Goal: Communication & Community: Answer question/provide support

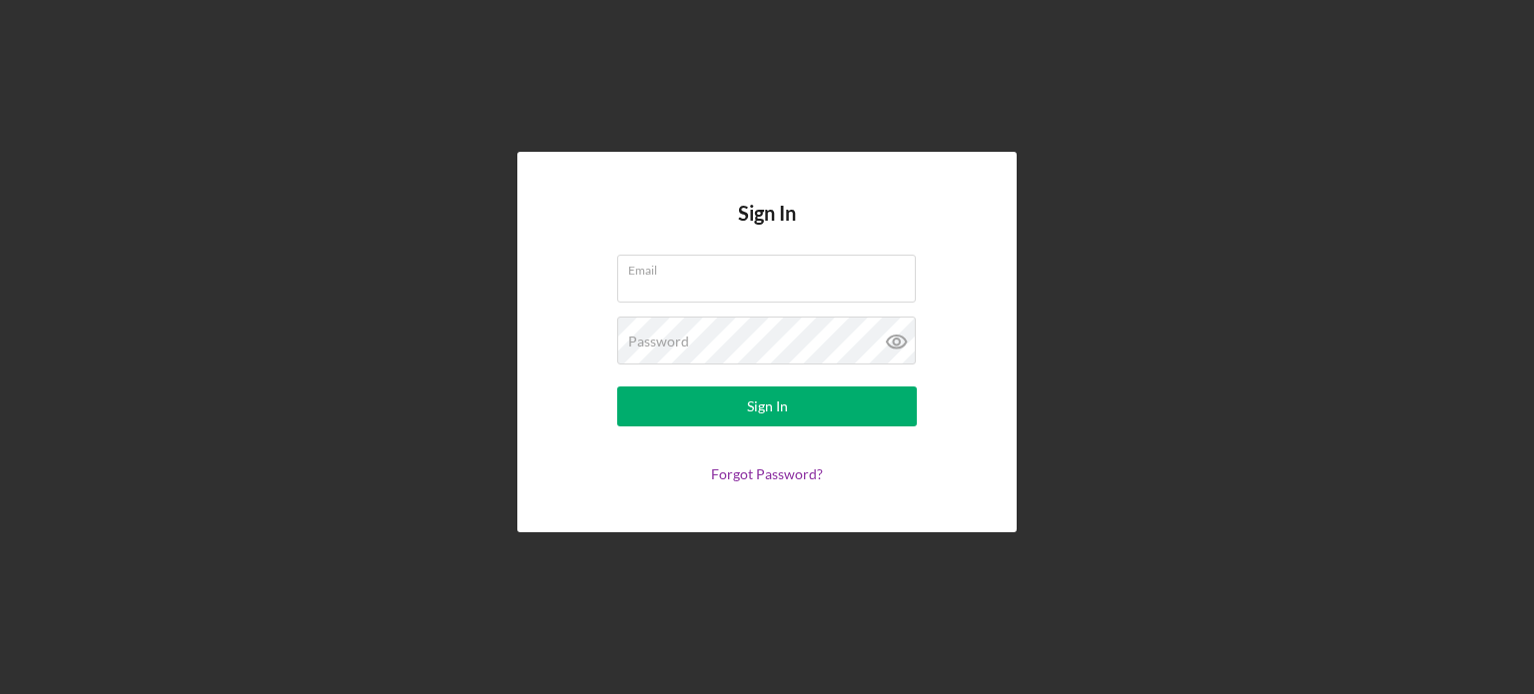
click at [672, 275] on div "Email" at bounding box center [767, 280] width 300 height 50
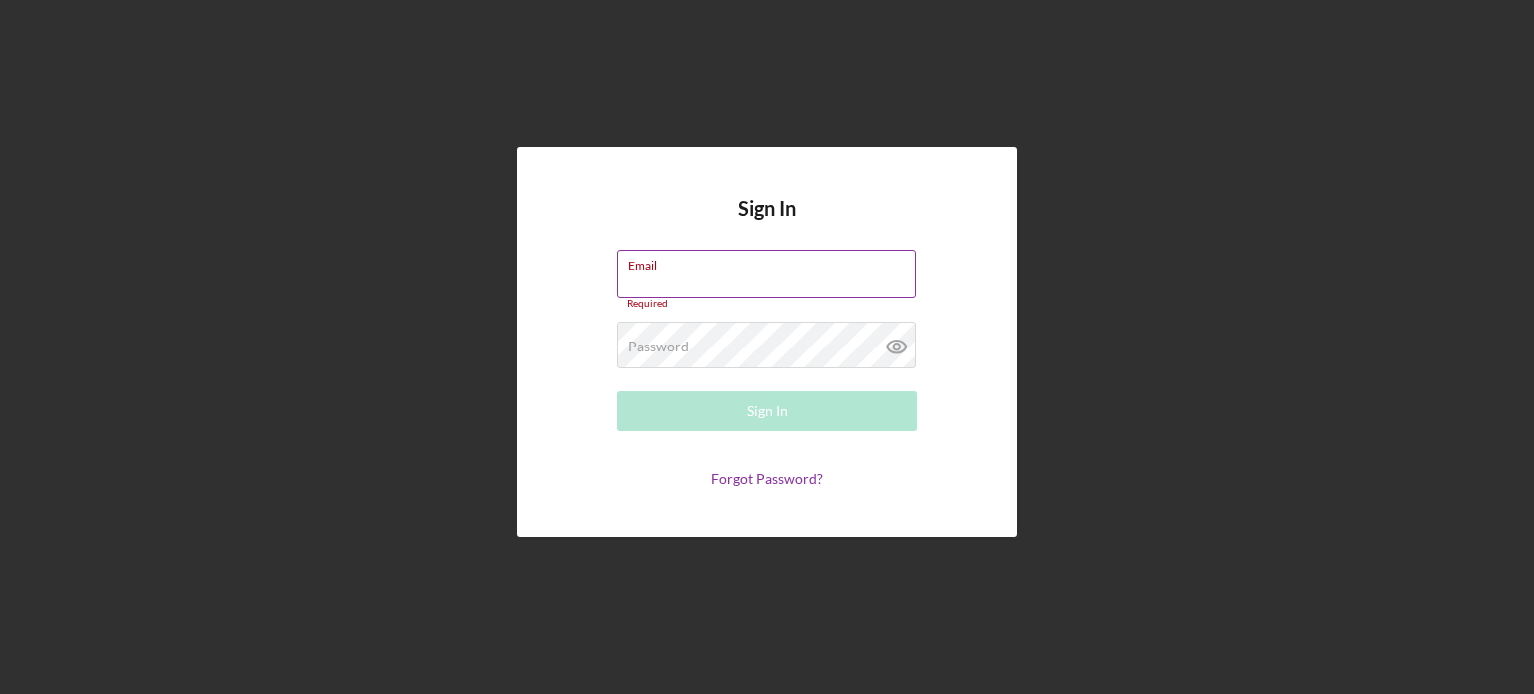
click at [670, 271] on div "Email Required" at bounding box center [767, 280] width 300 height 60
type input "[PERSON_NAME][EMAIL_ADDRESS][DOMAIN_NAME]"
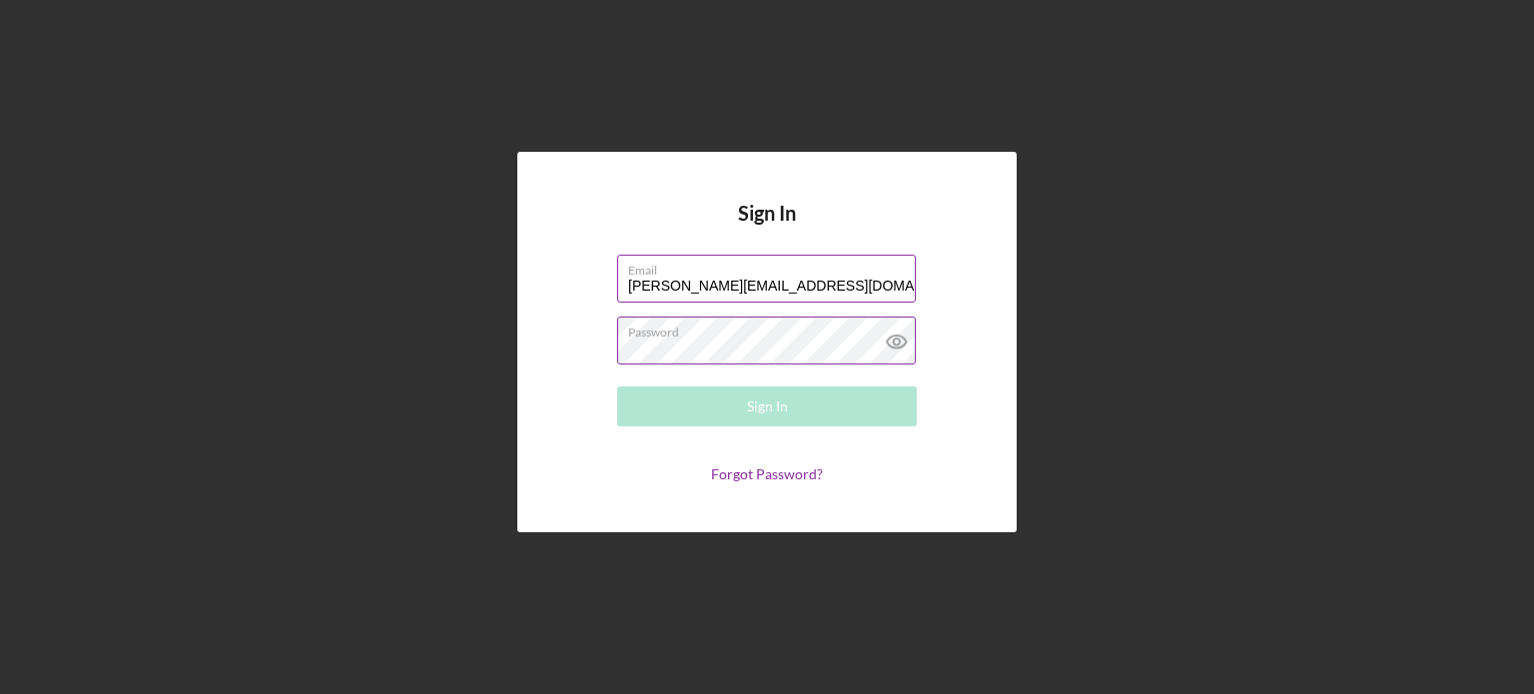
click at [711, 339] on div "Password Required" at bounding box center [767, 342] width 300 height 50
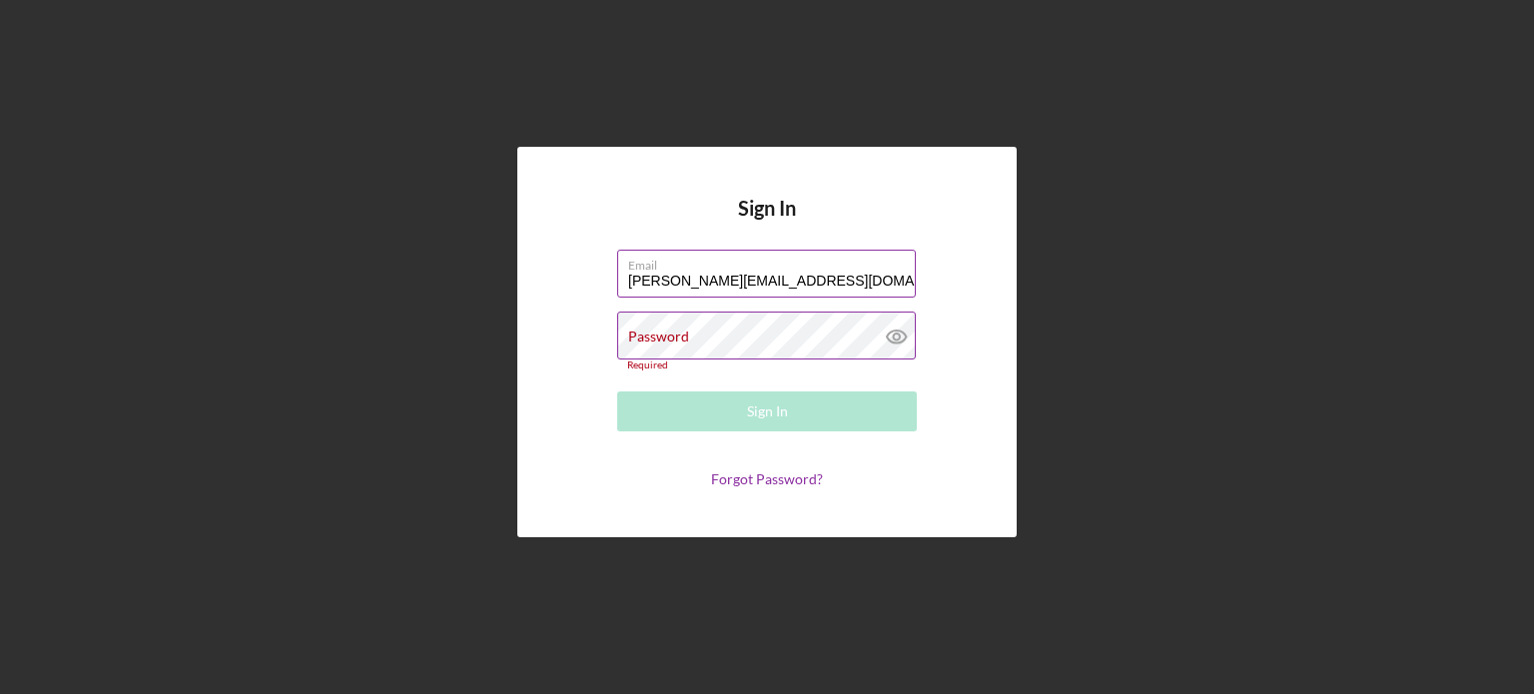
click at [703, 335] on div "Password Required" at bounding box center [767, 341] width 300 height 59
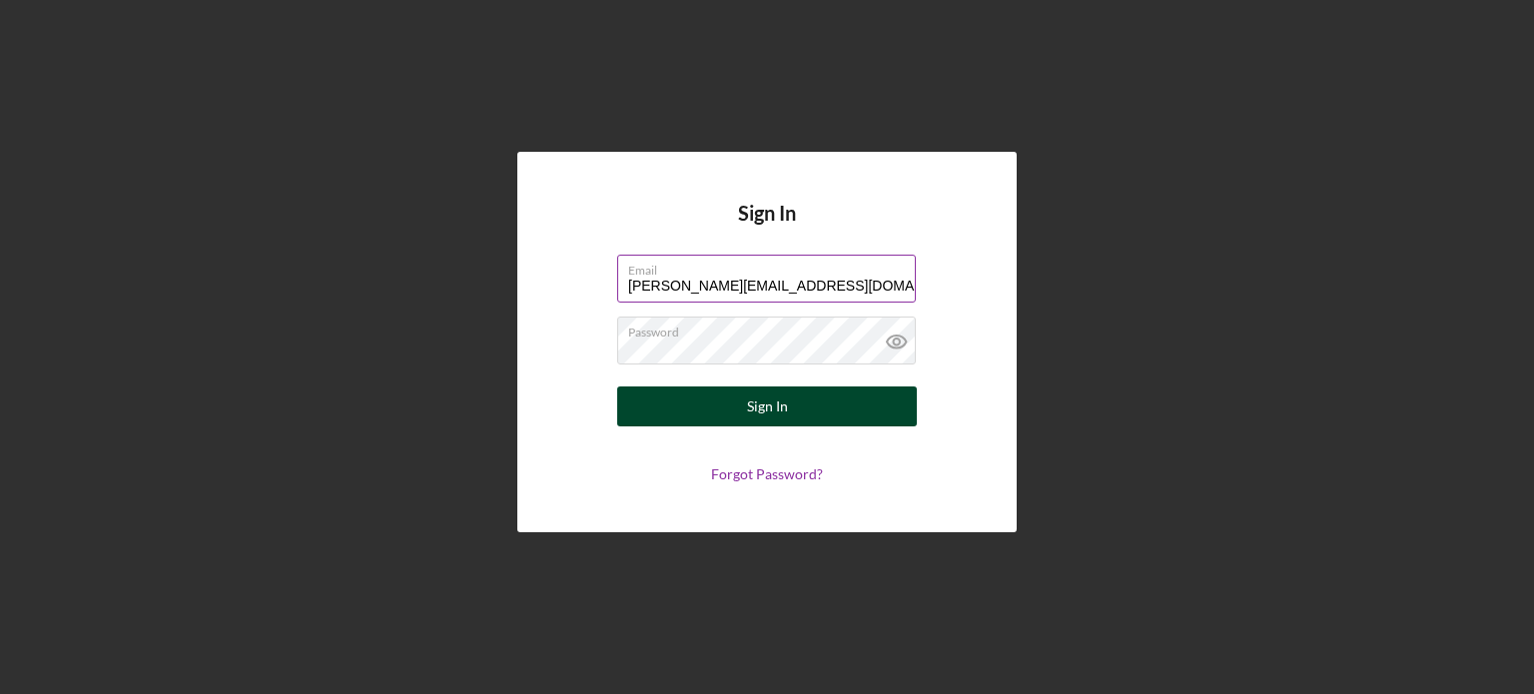
click at [726, 398] on button "Sign In" at bounding box center [767, 407] width 300 height 40
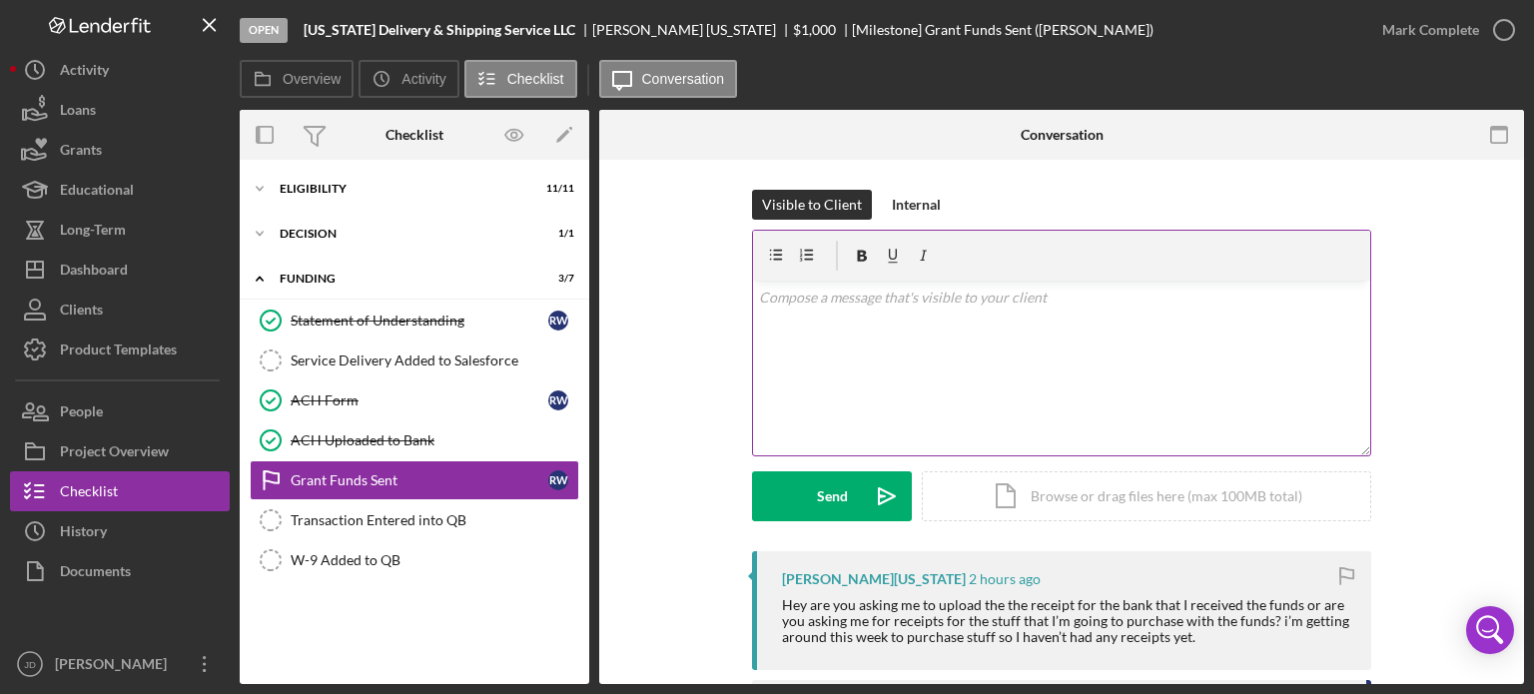
click at [902, 314] on div "v Color teal Color pink Remove color Add row above Add row below Add column bef…" at bounding box center [1061, 368] width 617 height 175
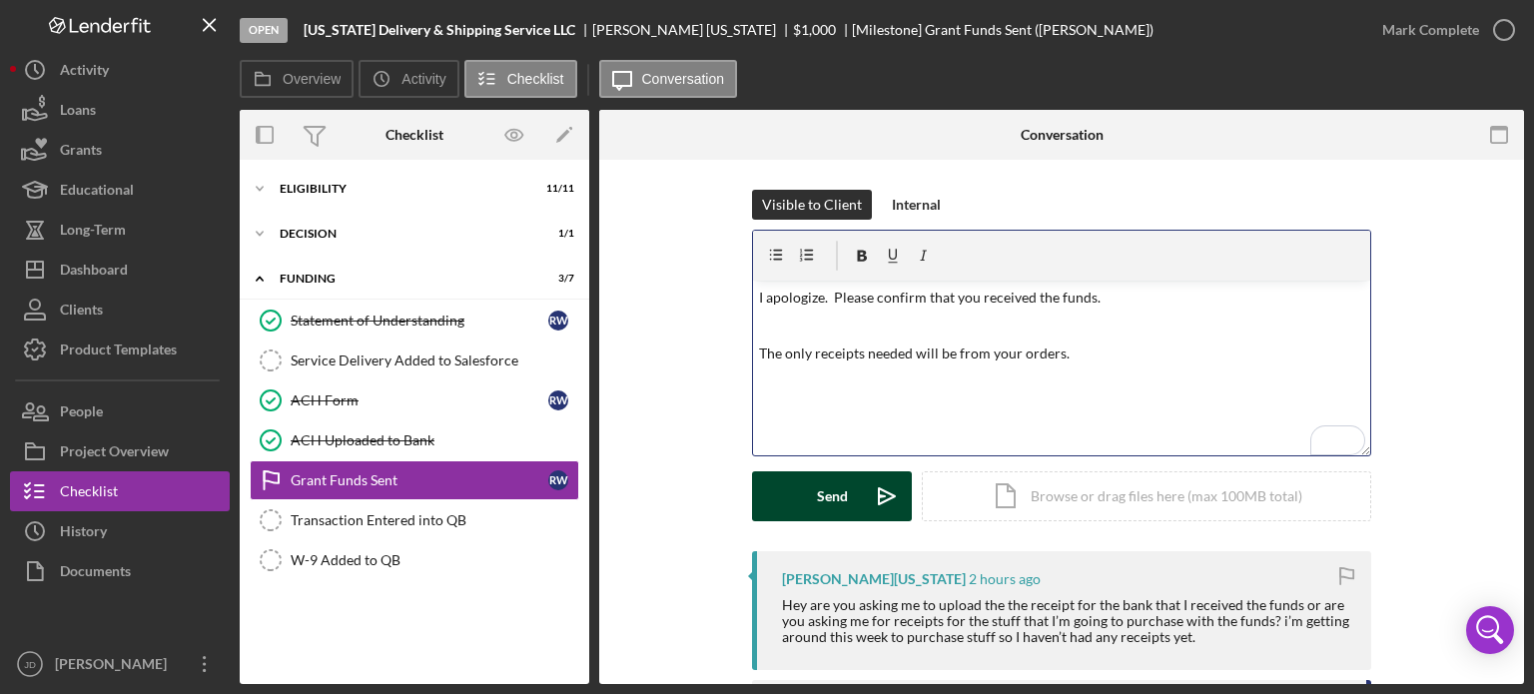
click at [817, 490] on div "Send" at bounding box center [832, 496] width 31 height 50
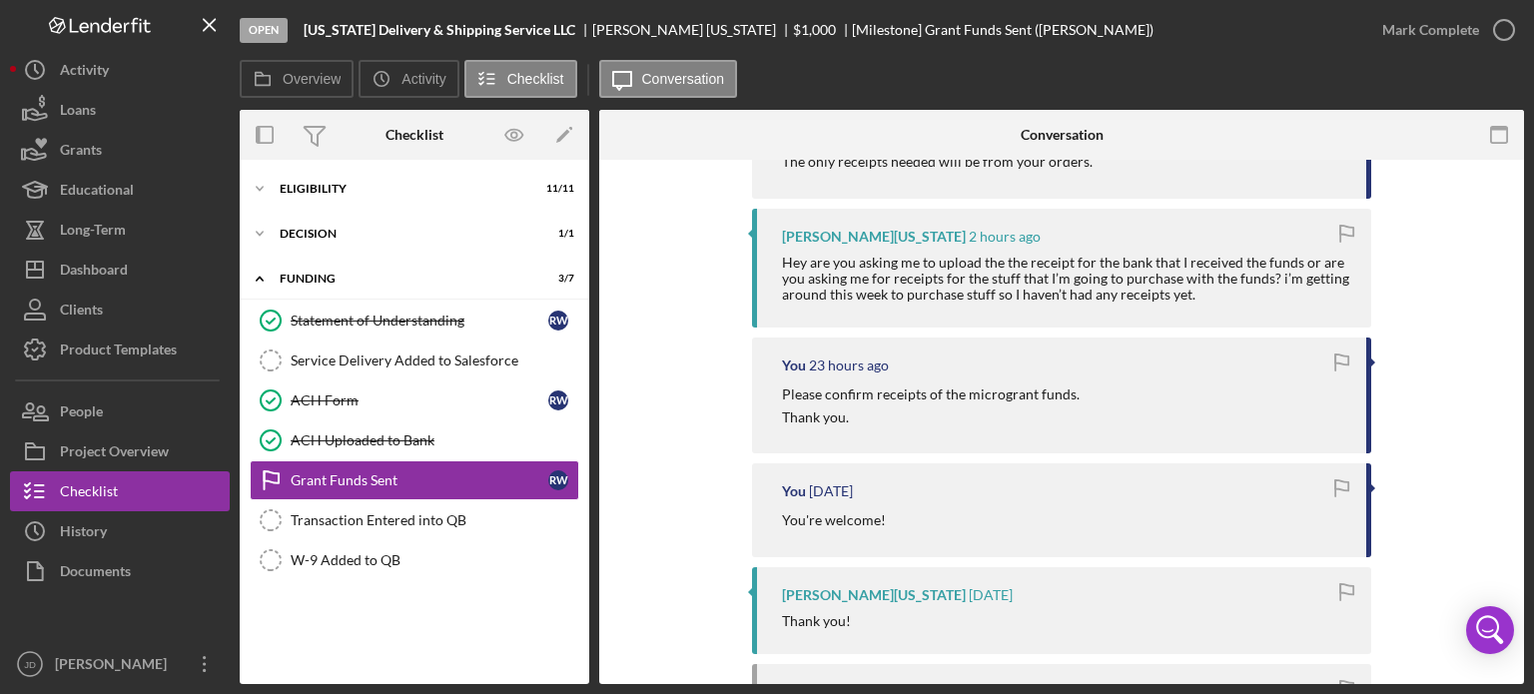
scroll to position [499, 0]
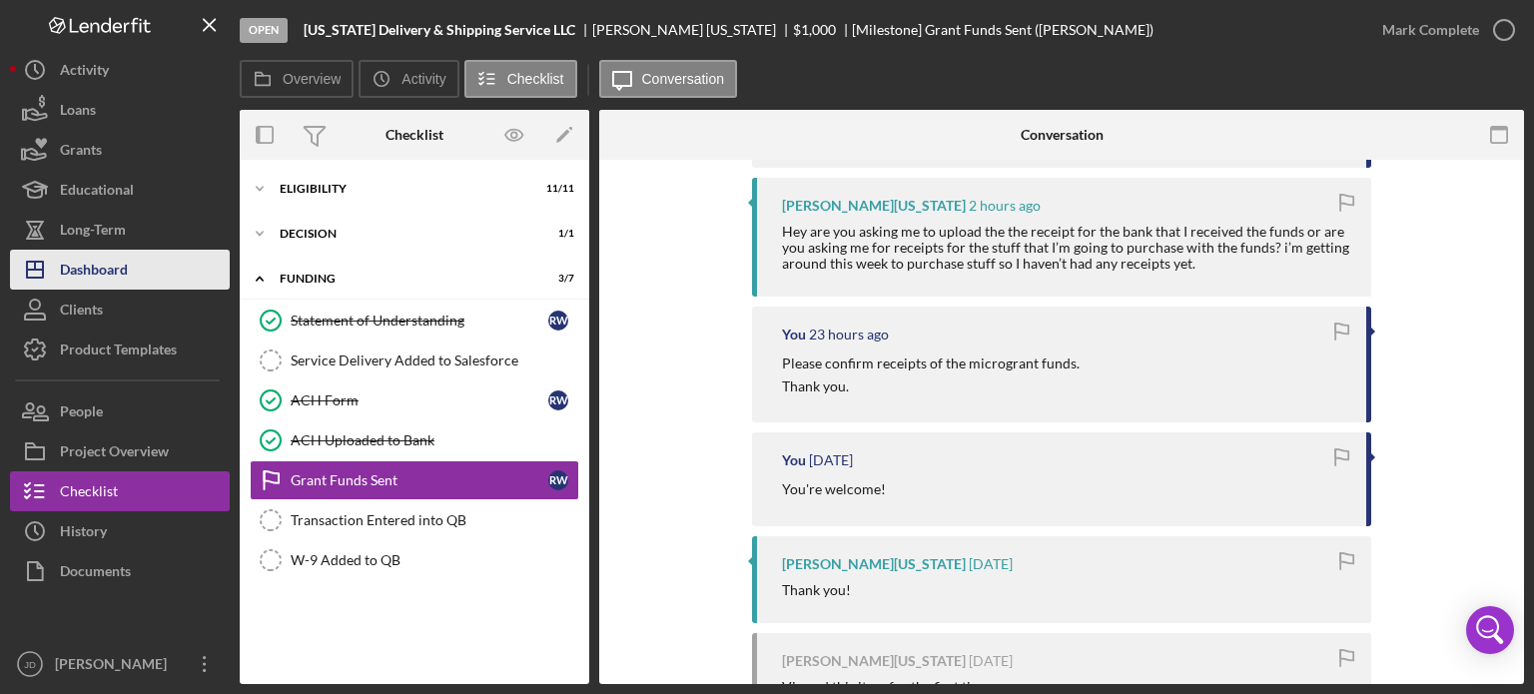
click at [100, 272] on div "Dashboard" at bounding box center [94, 272] width 68 height 45
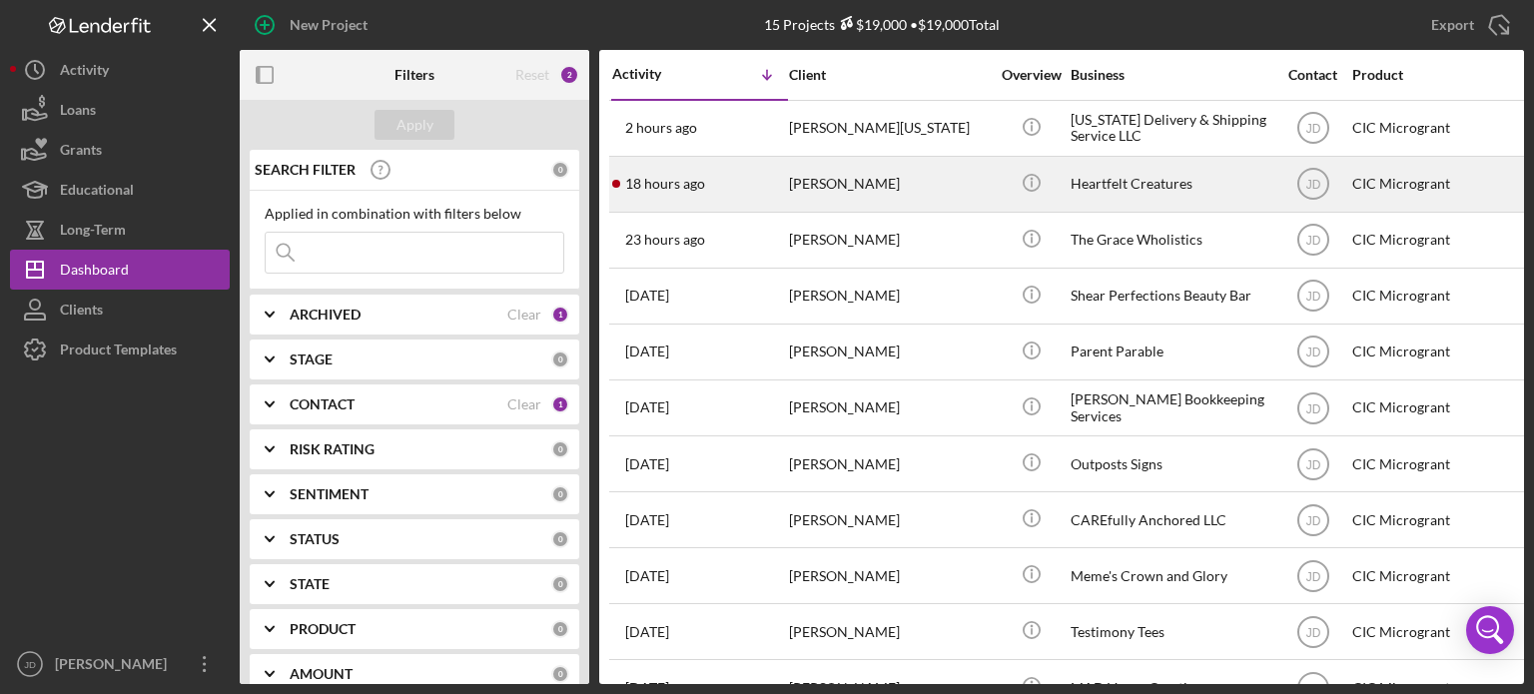
click at [742, 188] on div "18 hours ago [PERSON_NAME]" at bounding box center [699, 184] width 175 height 53
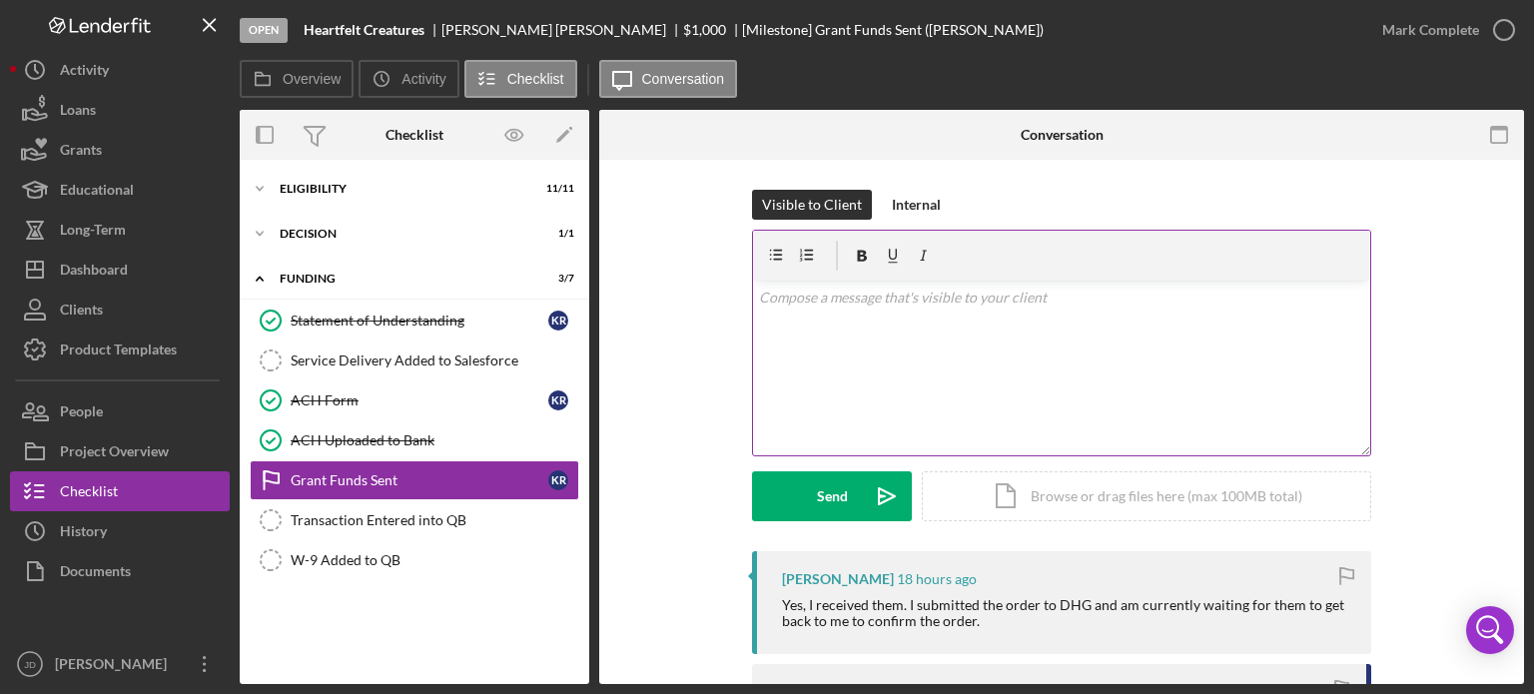
click at [842, 312] on div "v Color teal Color pink Remove color Add row above Add row below Add column bef…" at bounding box center [1061, 368] width 617 height 175
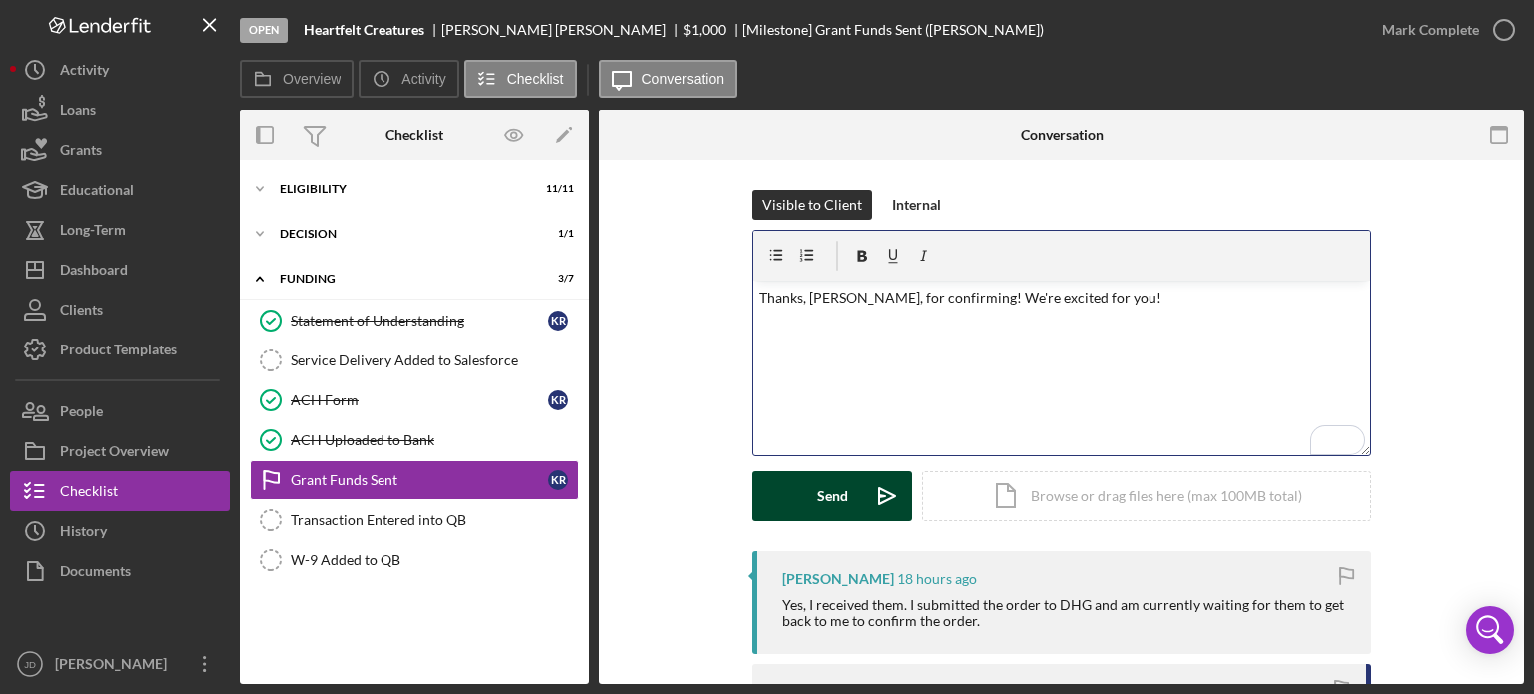
click at [821, 490] on div "Send" at bounding box center [832, 496] width 31 height 50
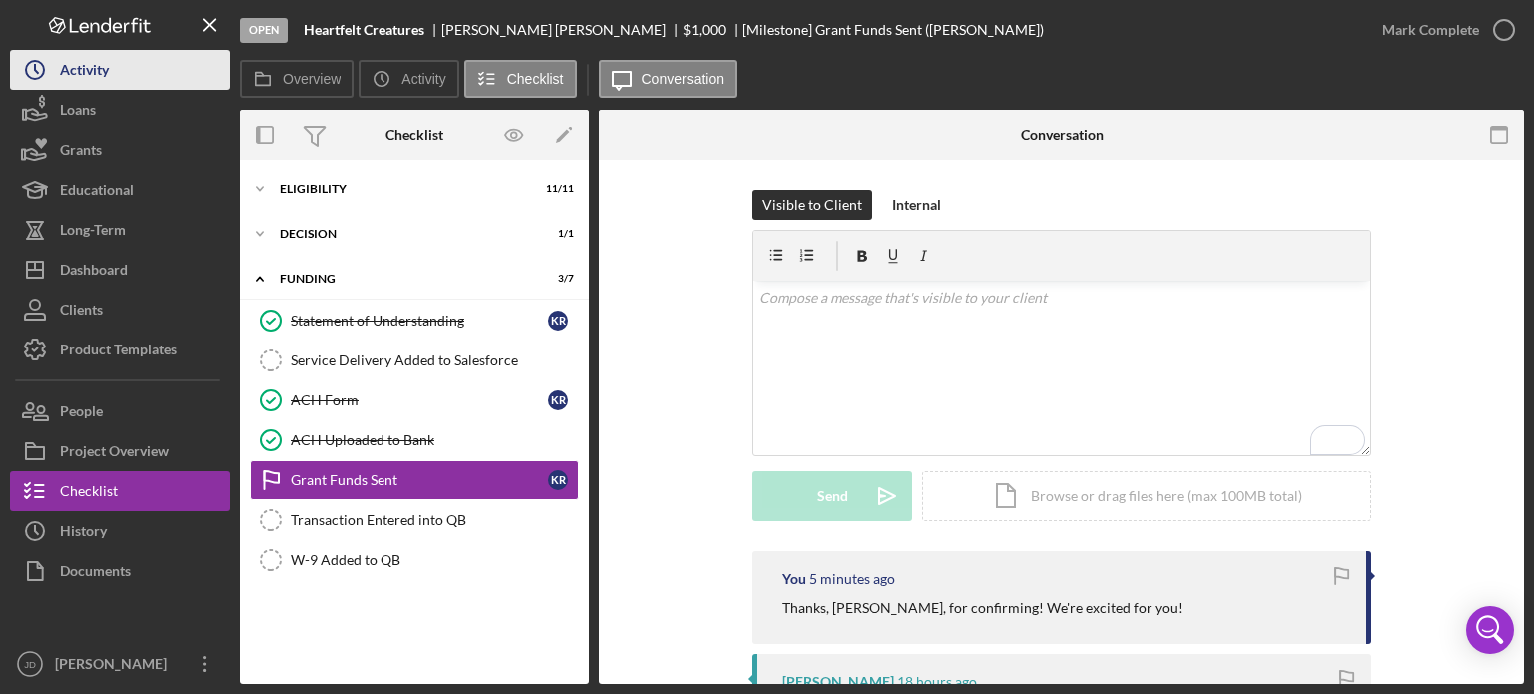
click at [58, 73] on icon "Icon/History" at bounding box center [35, 70] width 50 height 50
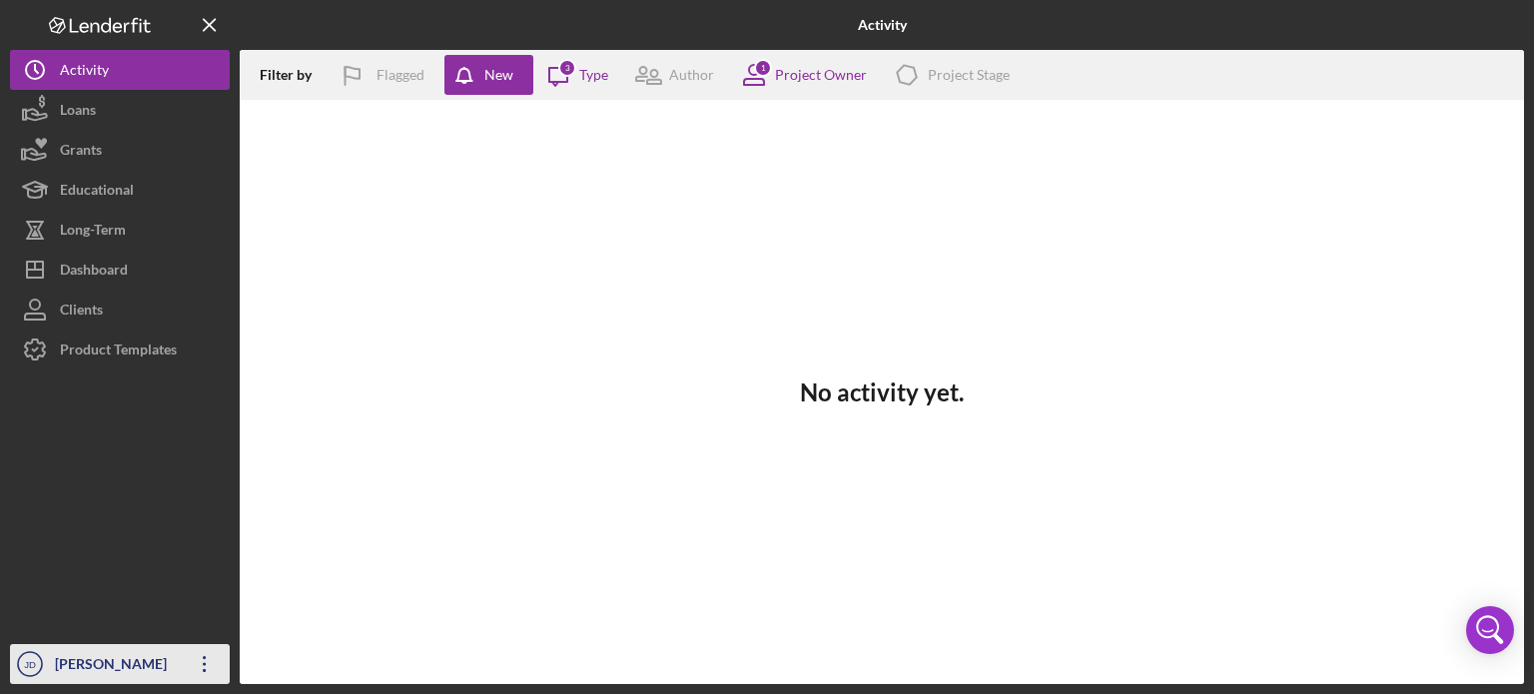
click at [208, 666] on icon "Icon/Overflow" at bounding box center [205, 664] width 50 height 50
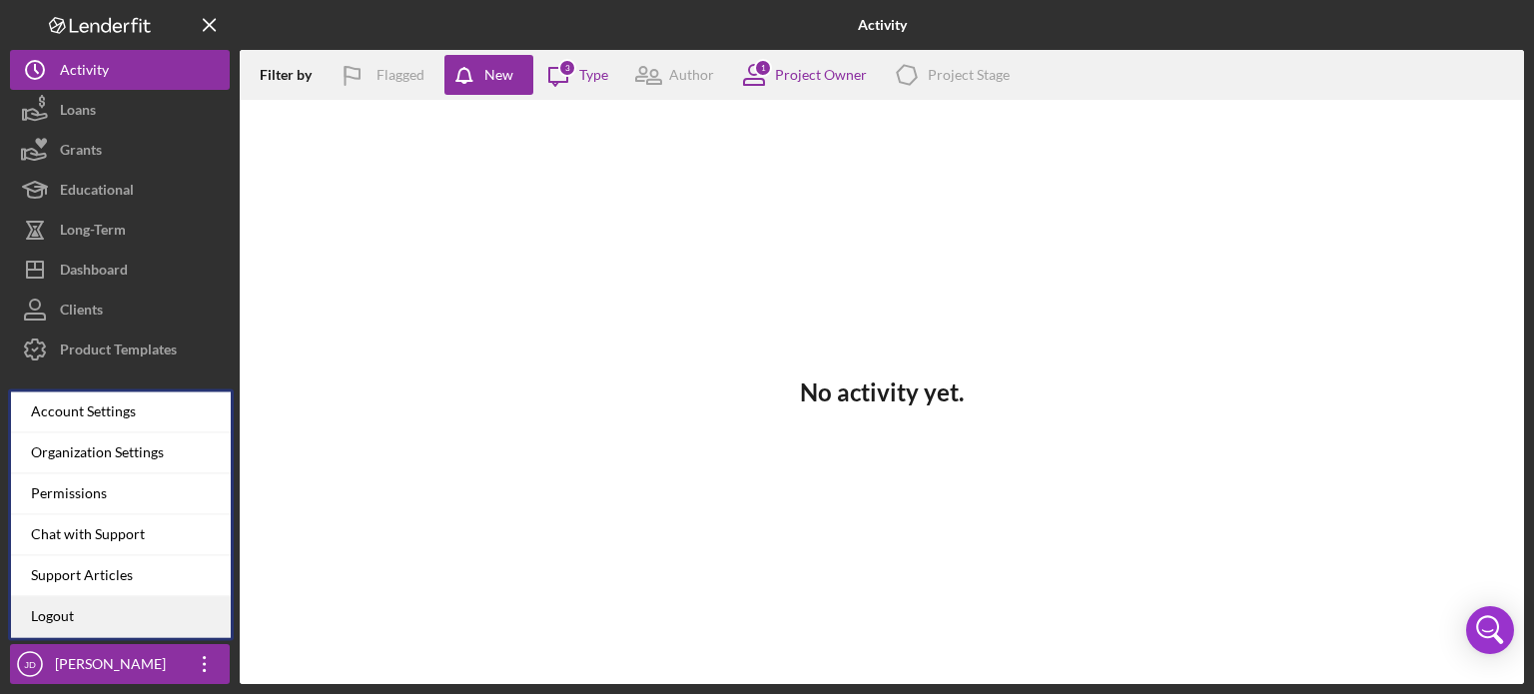
click at [92, 615] on link "Logout" at bounding box center [121, 616] width 220 height 41
